Goal: Complete application form

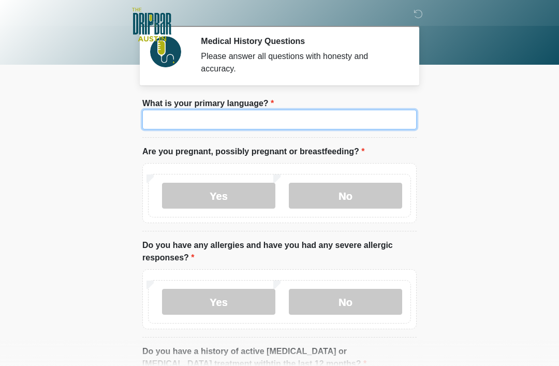
click at [286, 119] on input "What is your primary language?" at bounding box center [279, 120] width 274 height 20
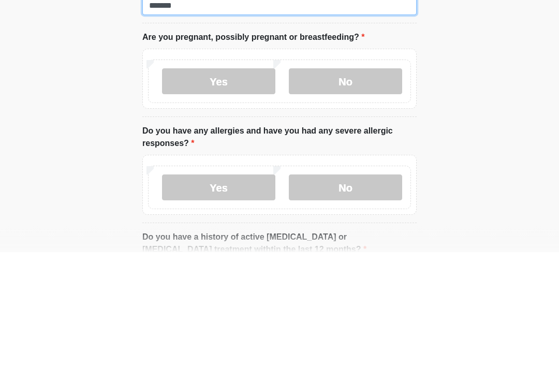
type input "*******"
click at [355, 183] on label "No" at bounding box center [345, 196] width 113 height 26
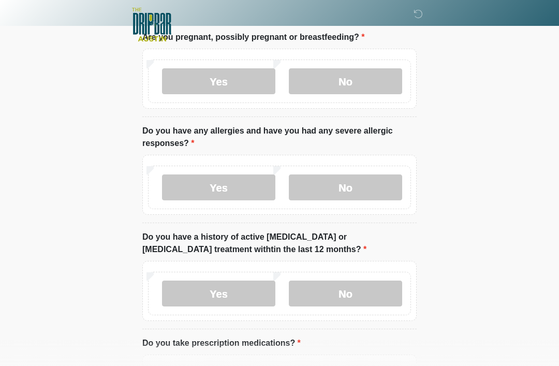
click at [364, 195] on label "No" at bounding box center [345, 187] width 113 height 26
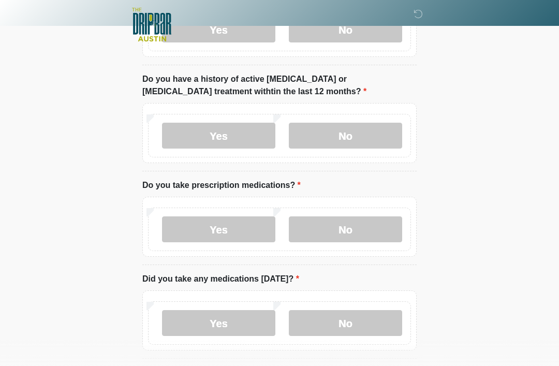
scroll to position [272, 0]
click at [368, 130] on label "No" at bounding box center [345, 136] width 113 height 26
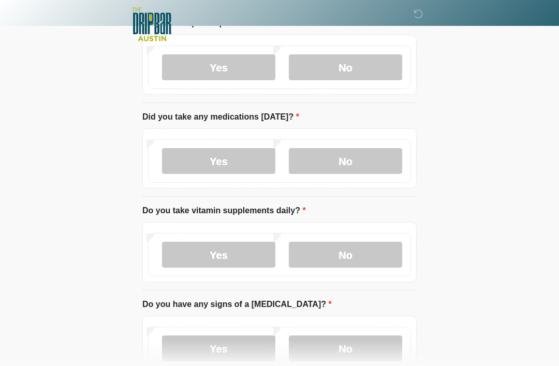
scroll to position [435, 0]
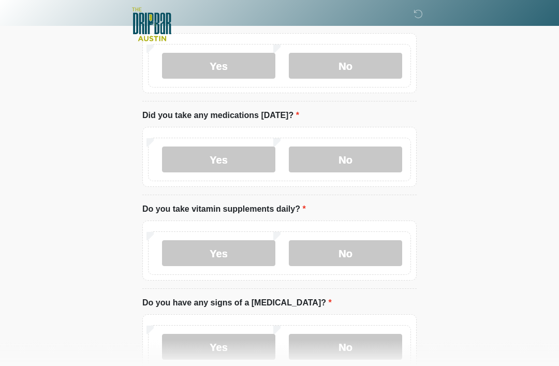
click at [227, 153] on label "Yes" at bounding box center [218, 160] width 113 height 26
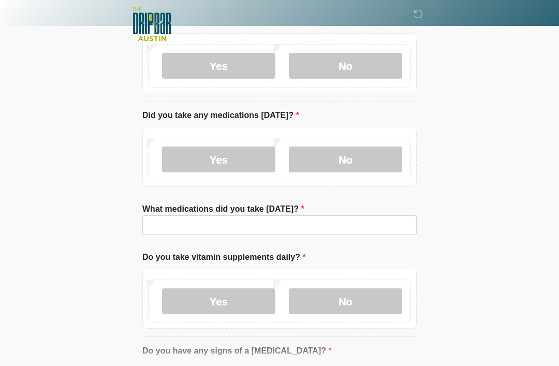
scroll to position [436, 0]
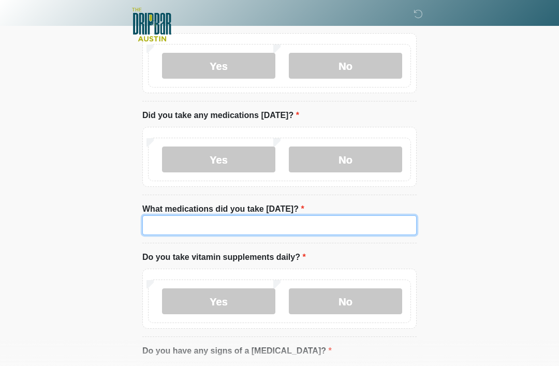
click at [180, 220] on input "What medications did you take [DATE]?" at bounding box center [279, 225] width 274 height 20
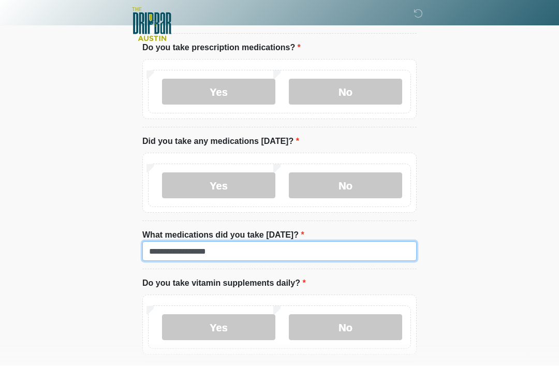
type input "**********"
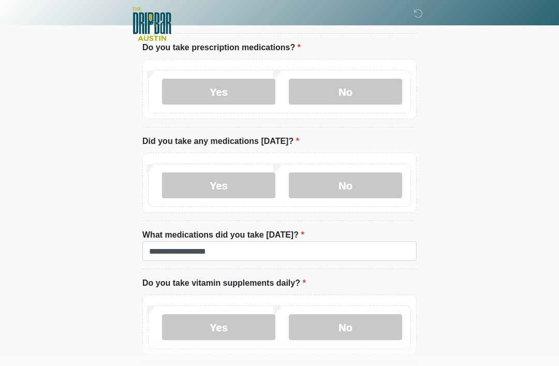
click at [221, 89] on label "Yes" at bounding box center [218, 92] width 113 height 26
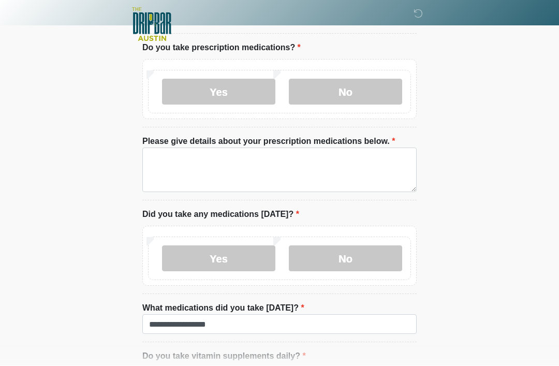
scroll to position [411, 0]
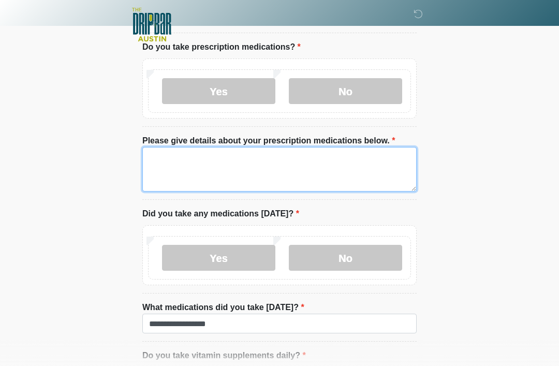
click at [191, 159] on textarea "Please give details about your prescription medications below." at bounding box center [279, 169] width 274 height 45
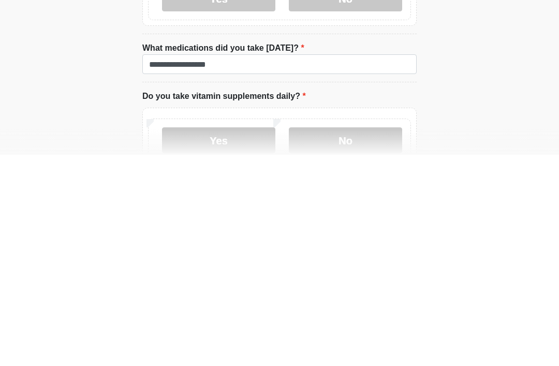
scroll to position [469, 0]
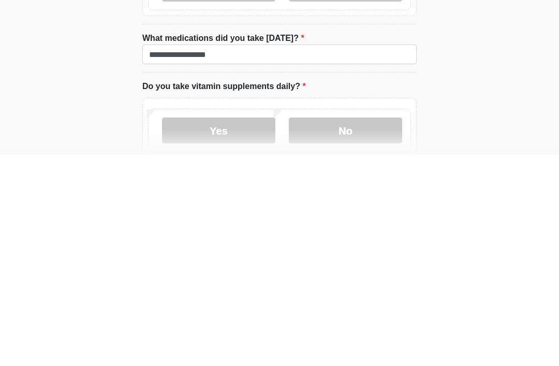
type textarea "**********"
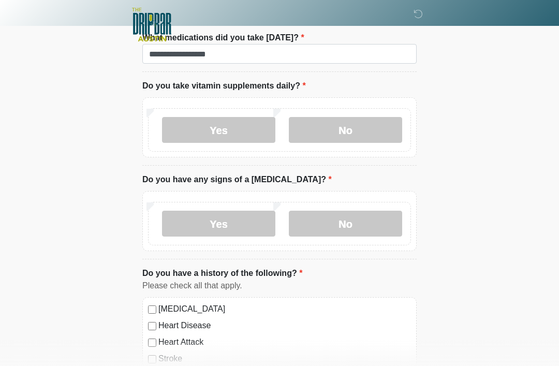
click at [354, 119] on label "No" at bounding box center [345, 130] width 113 height 26
click at [354, 213] on label "No" at bounding box center [345, 224] width 113 height 26
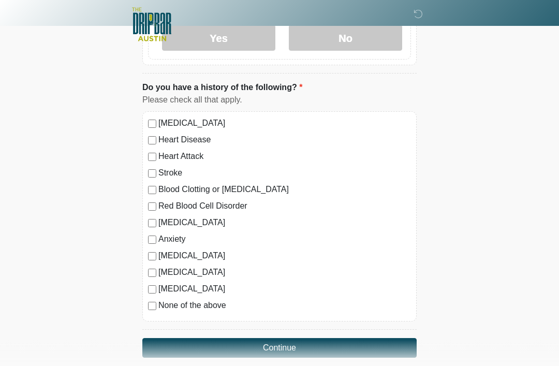
scroll to position [866, 0]
click at [299, 346] on button "Continue" at bounding box center [279, 348] width 274 height 20
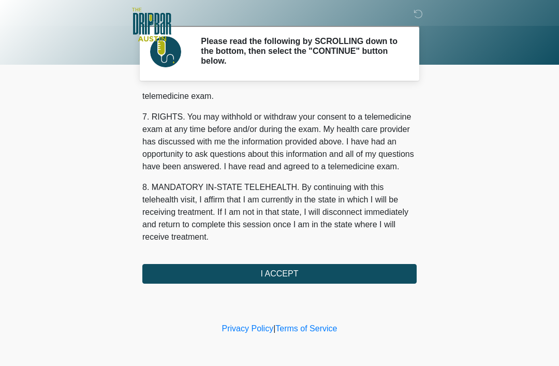
scroll to position [454, 0]
click at [300, 277] on button "I ACCEPT" at bounding box center [279, 274] width 274 height 20
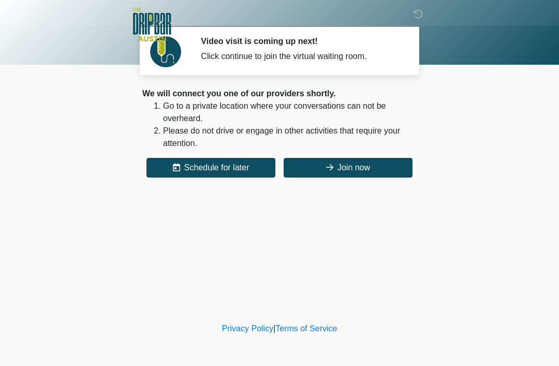
click at [344, 170] on button "Join now" at bounding box center [348, 168] width 129 height 20
